Goal: Find specific page/section: Find specific page/section

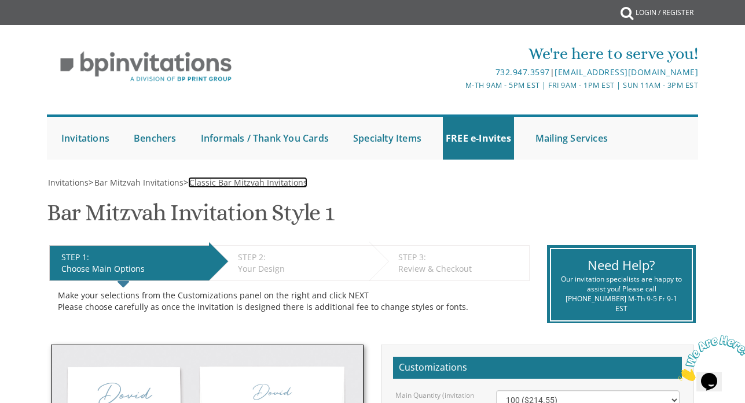
click at [234, 179] on span "Classic Bar Mitzvah Invitations" at bounding box center [248, 182] width 118 height 11
click at [271, 186] on span "Classic Bar Mitzvah Invitations" at bounding box center [248, 182] width 118 height 11
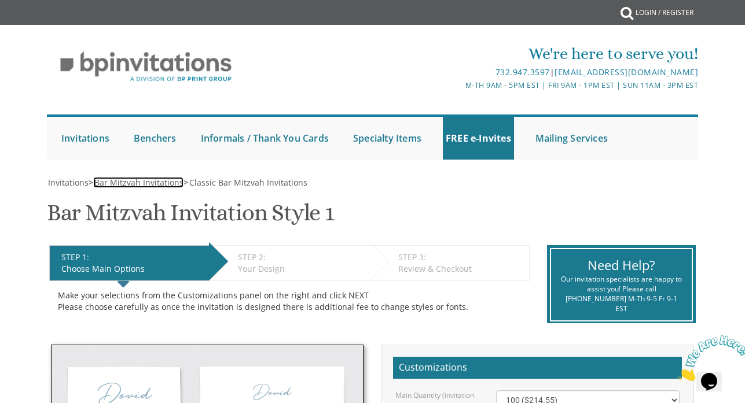
click at [103, 184] on span "Bar Mitzvah Invitations" at bounding box center [138, 182] width 89 height 11
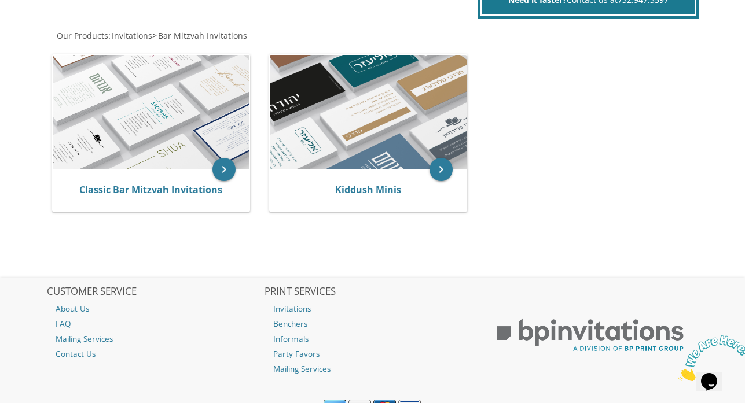
scroll to position [236, 0]
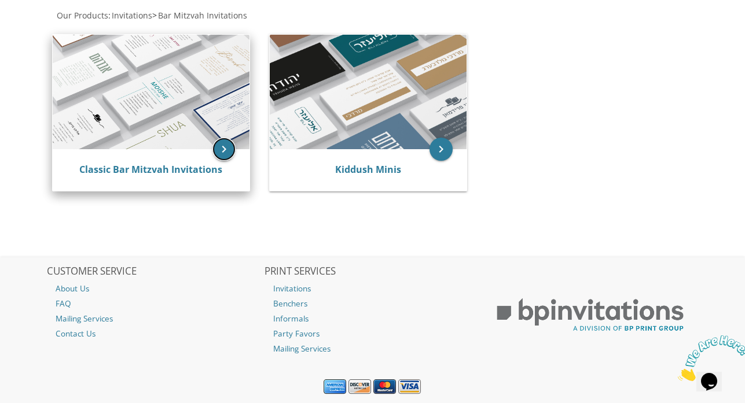
click at [223, 150] on icon "keyboard_arrow_right" at bounding box center [223, 149] width 23 height 23
